Goal: Check status: Check status

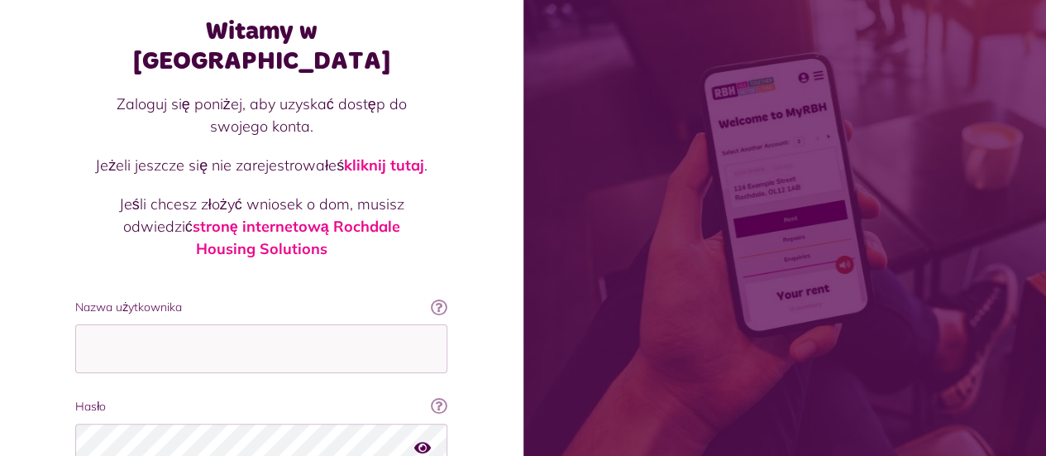
scroll to position [223, 0]
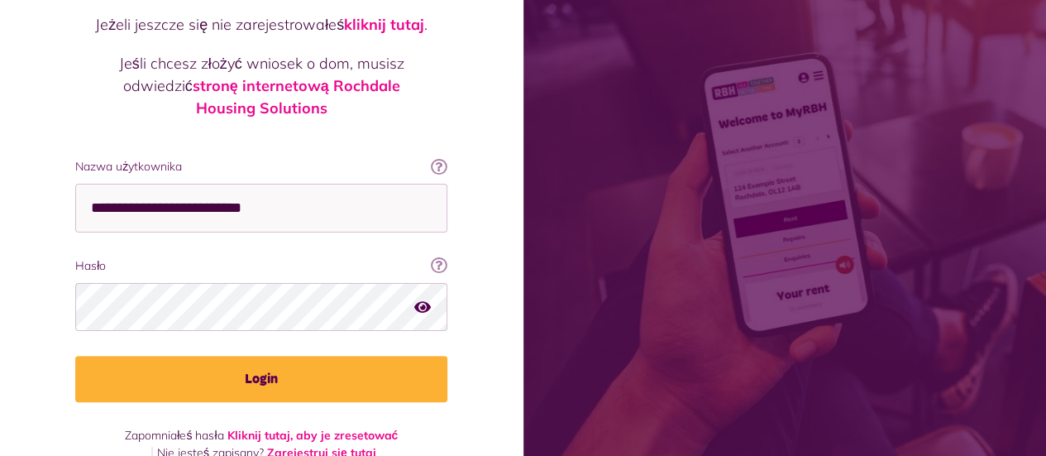
type input "**********"
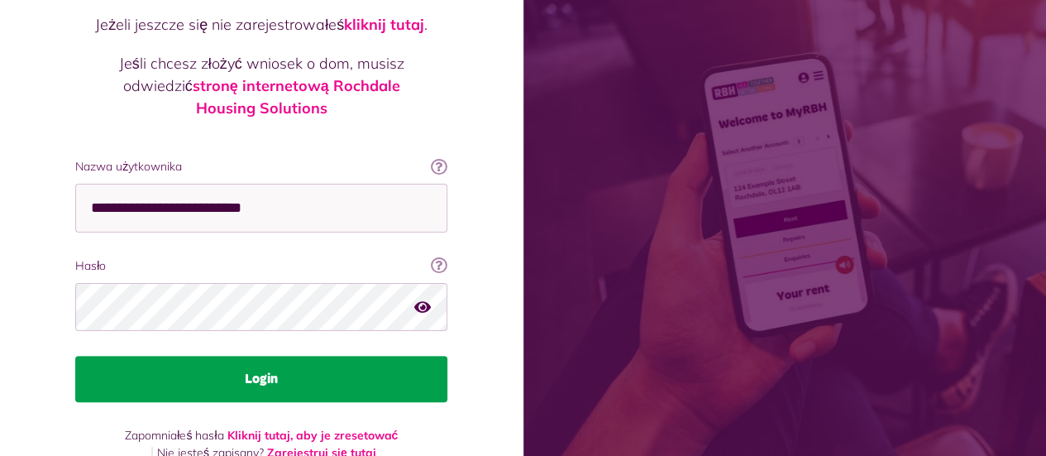
click at [269, 372] on font "Login" at bounding box center [261, 378] width 33 height 13
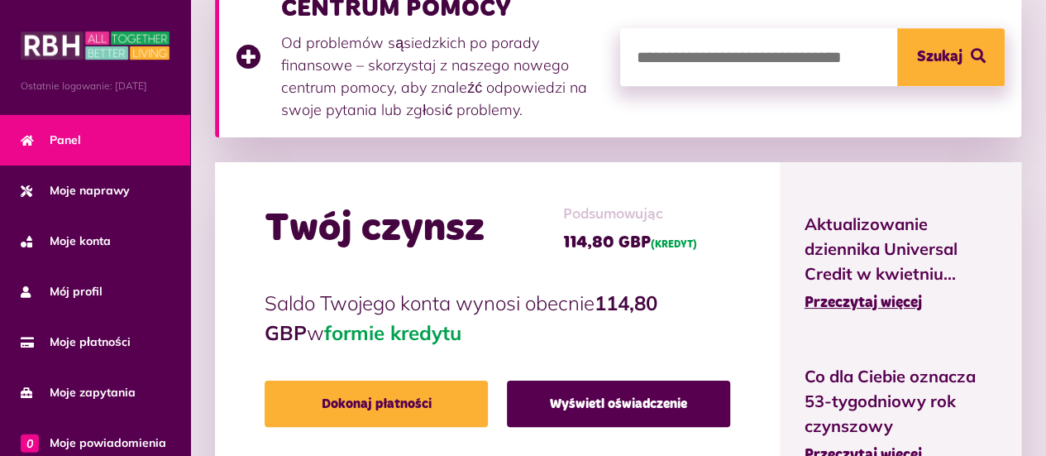
scroll to position [414, 0]
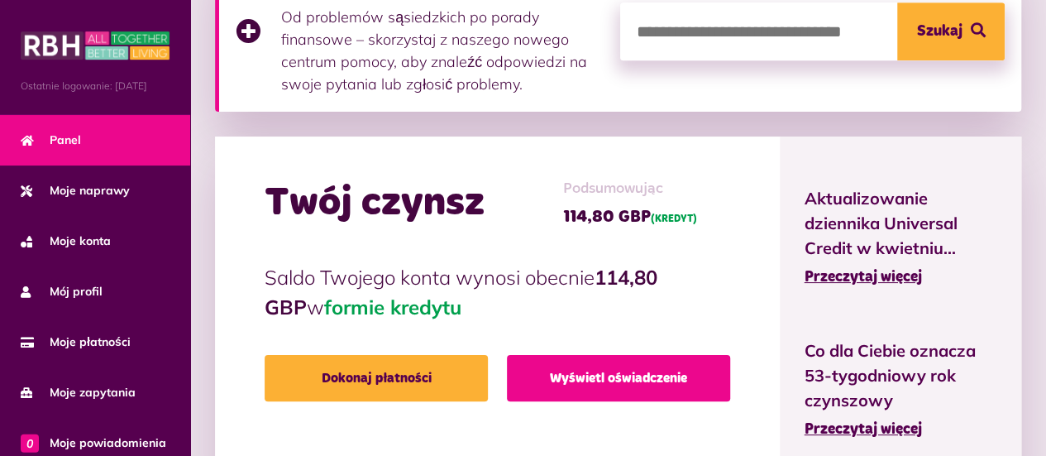
click at [630, 386] on link "Wyświetl oświadczenie" at bounding box center [618, 378] width 223 height 46
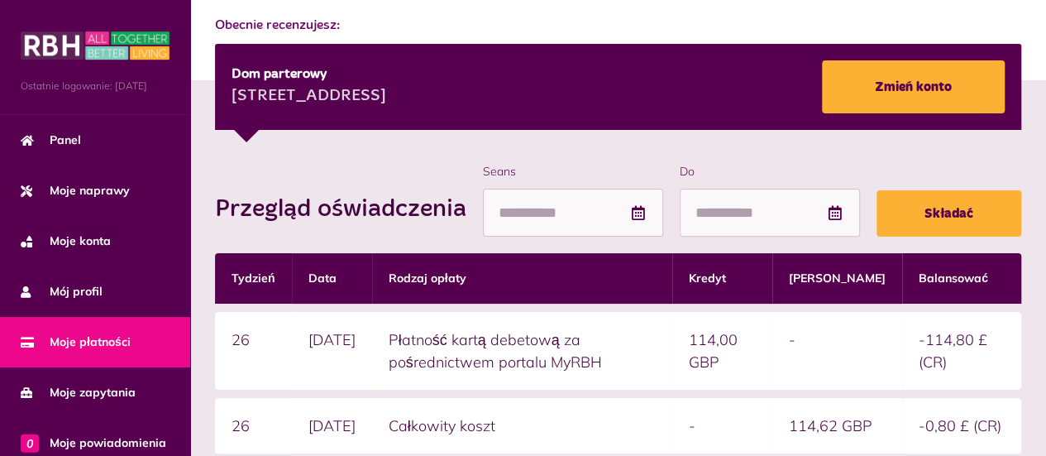
scroll to position [165, 0]
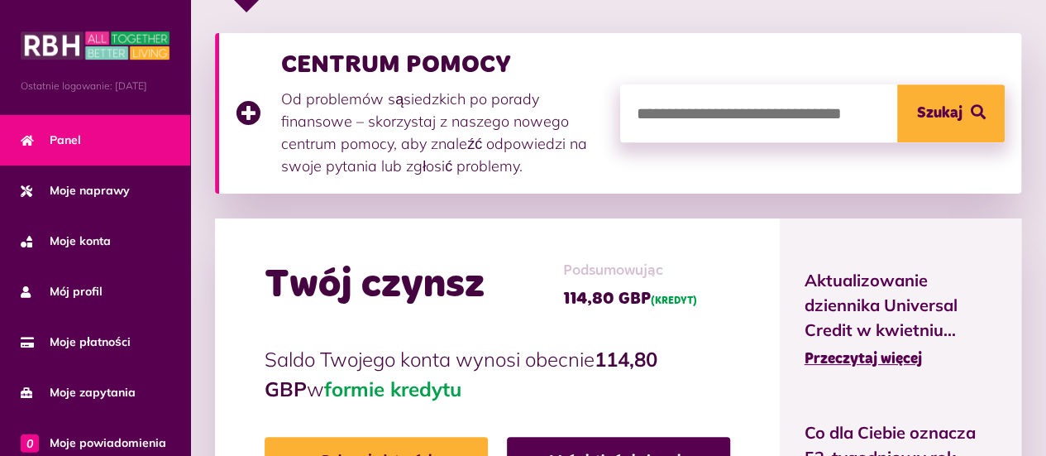
scroll to position [414, 0]
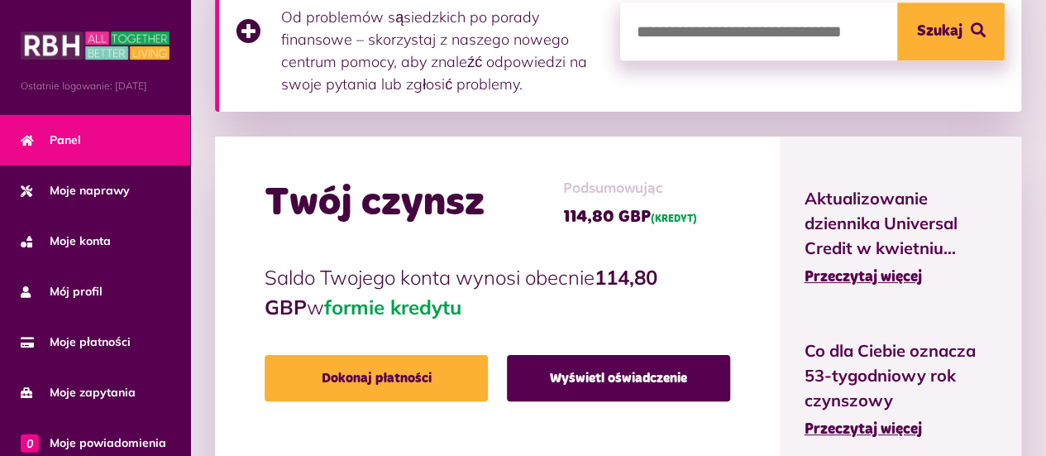
click at [887, 290] on li "Aktualizowanie dziennika Universal Credit w kwietniu... Przeczytaj więcej" at bounding box center [901, 237] width 242 height 152
click at [883, 277] on font "Przeczytaj więcej" at bounding box center [863, 277] width 117 height 15
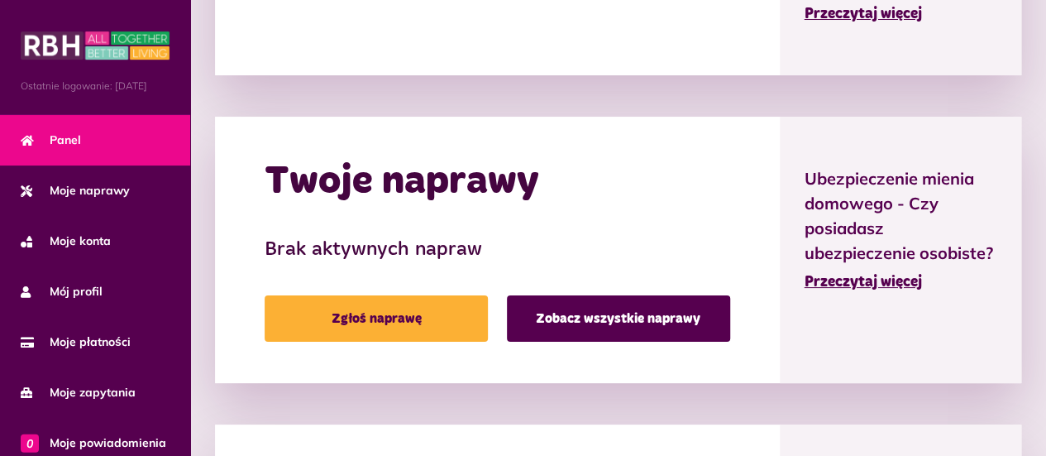
scroll to position [992, 0]
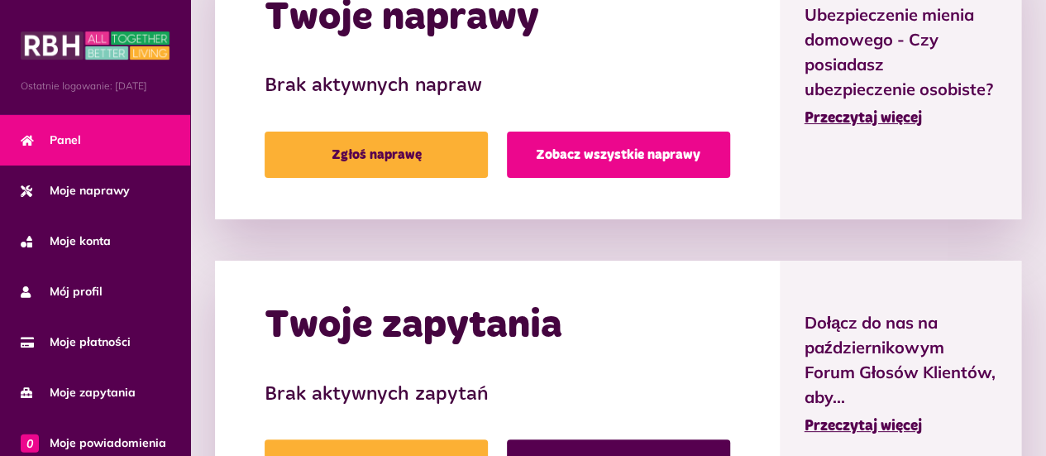
click at [610, 149] on font "Zobacz wszystkie naprawy" at bounding box center [618, 154] width 165 height 13
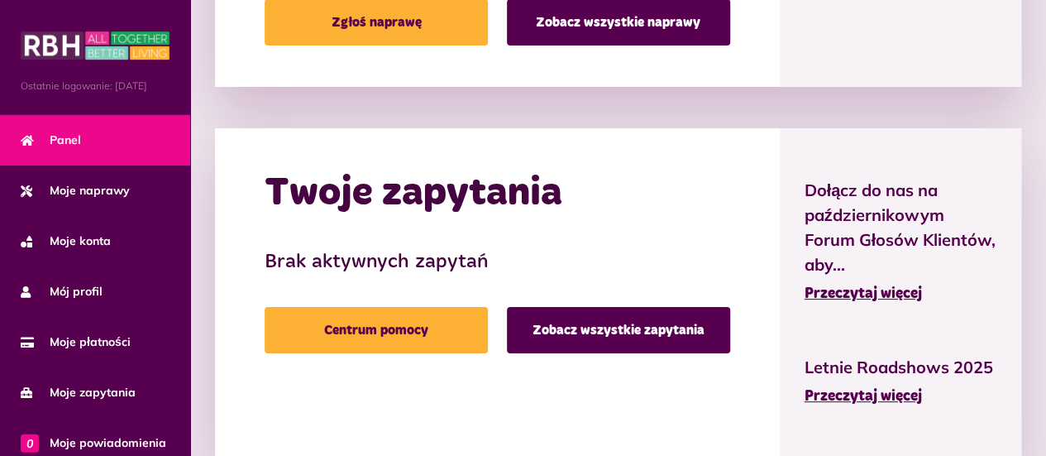
scroll to position [1168, 0]
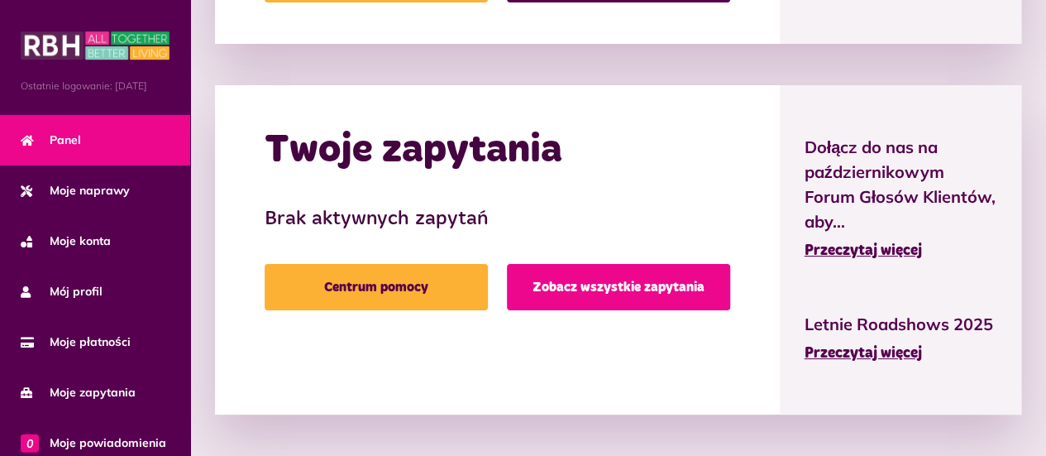
click at [641, 283] on font "Zobacz wszystkie zapytania" at bounding box center [619, 286] width 172 height 13
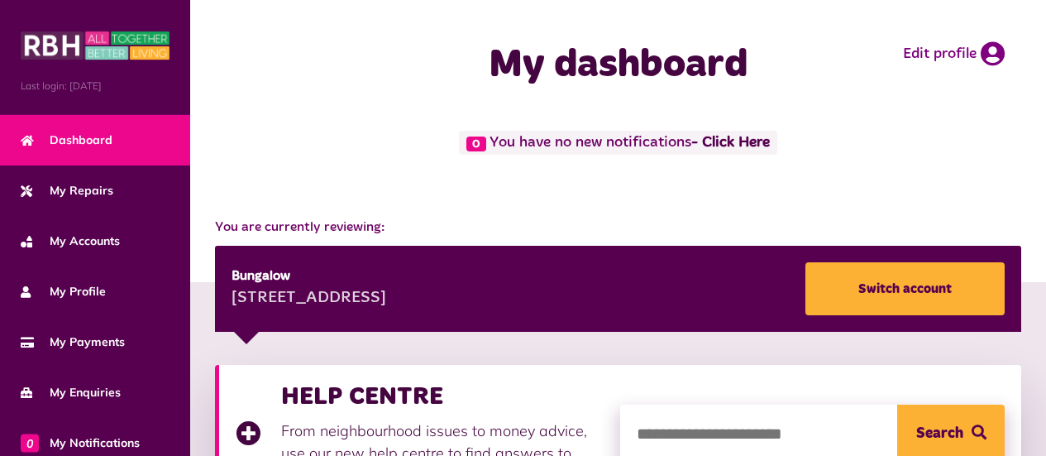
scroll to position [1168, 0]
